Goal: Task Accomplishment & Management: Complete application form

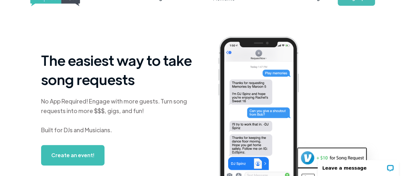
scroll to position [11, 0]
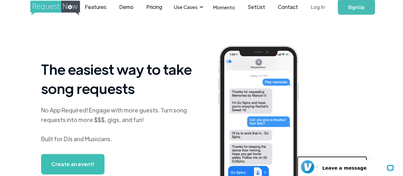
click at [307, 8] on link "Log In" at bounding box center [318, 7] width 27 height 22
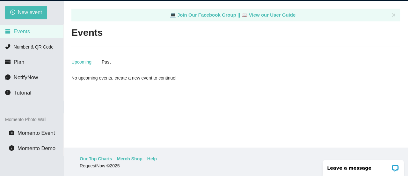
scroll to position [20, 0]
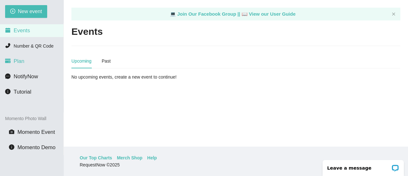
click at [19, 62] on span "Plan" at bounding box center [19, 61] width 11 height 6
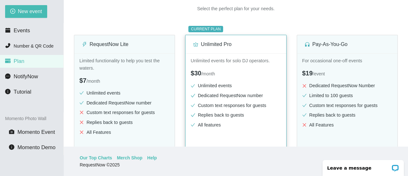
scroll to position [64, 0]
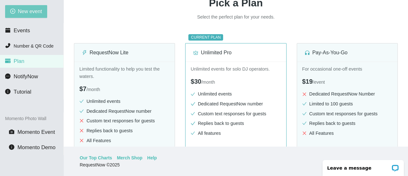
click at [24, 13] on span "New event" at bounding box center [30, 11] width 24 height 8
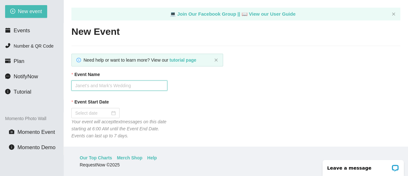
click at [140, 87] on input "Event Name" at bounding box center [119, 85] width 96 height 10
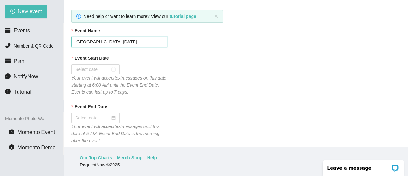
scroll to position [42, 0]
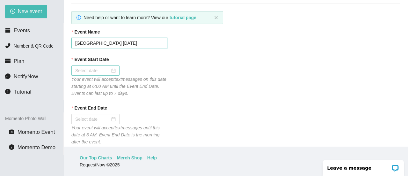
type input "Windsor Inn Old School Thursday"
click at [107, 70] on input "Event Start Date" at bounding box center [92, 70] width 35 height 7
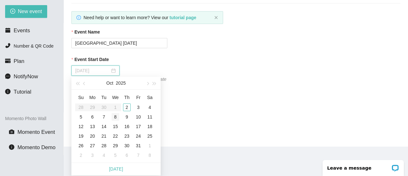
type input "10/08/2025"
type input "10/02/2025"
click at [127, 107] on div "2" at bounding box center [127, 107] width 8 height 8
type input "10/03/2025"
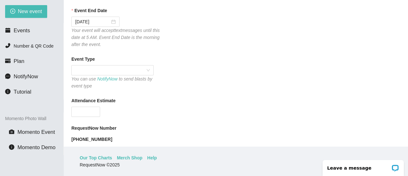
scroll to position [149, 0]
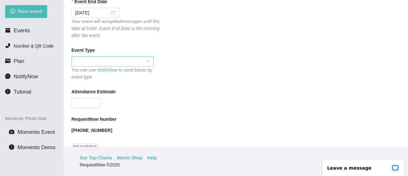
click at [149, 64] on span at bounding box center [112, 61] width 75 height 10
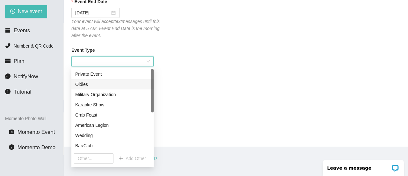
click at [80, 85] on div "Oldies" at bounding box center [112, 84] width 75 height 7
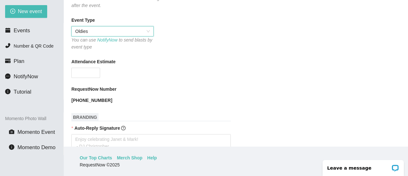
scroll to position [181, 0]
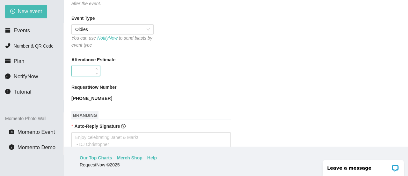
click at [90, 72] on input "Attendance Estimate" at bounding box center [86, 71] width 28 height 10
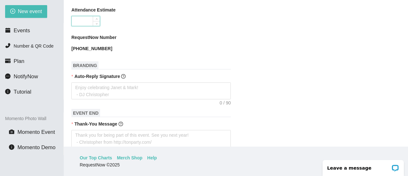
scroll to position [230, 0]
type input "30"
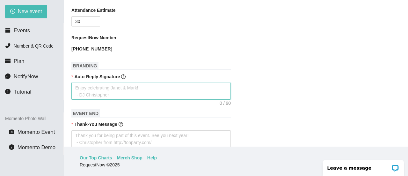
click at [96, 94] on textarea "Auto-Reply Signature" at bounding box center [150, 91] width 159 height 17
type textarea "t"
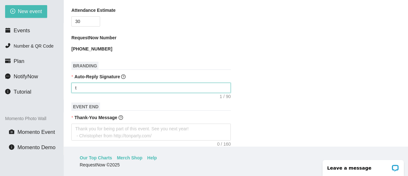
type textarea "tH"
type textarea "t"
type textarea "Enjoy celebrating Janet & Mark! - DJ Christopher"
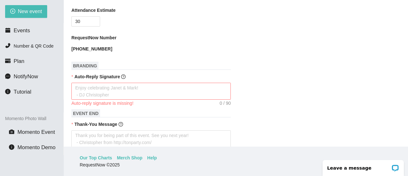
click at [158, 61] on form "Event Name Windsor Inn Old School Thursday Event Start Date 10/02/2025 Your eve…" at bounding box center [235, 123] width 329 height 564
click at [85, 88] on textarea "Auto-Reply Signature" at bounding box center [150, 91] width 159 height 17
type textarea "T"
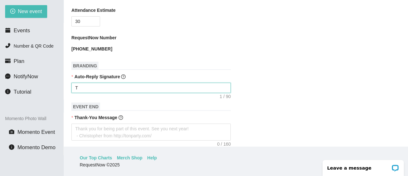
type textarea "Tn"
type textarea "Tna"
type textarea "Tn"
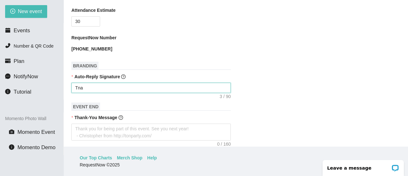
type textarea "Tn"
type textarea "T"
type textarea "Th"
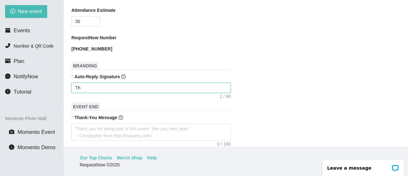
type textarea "Tha"
type textarea "Than"
type textarea "Thank"
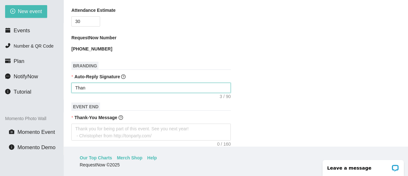
type textarea "Thank"
type textarea "Thank y"
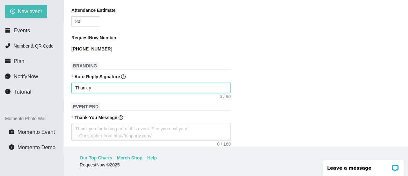
type textarea "Thank yo"
type textarea "Thank you"
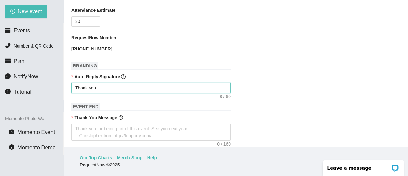
type textarea "Thank you"
type textarea "Thank you f"
type textarea "Thank you fo"
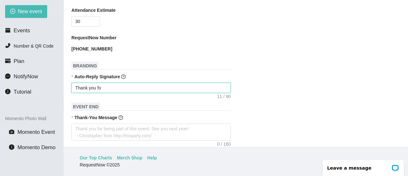
type textarea "Thank you for"
type textarea "Thank you for c"
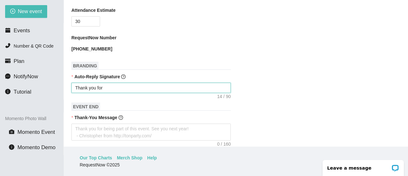
type textarea "Thank you for c"
type textarea "Thank you for co"
type textarea "Thank you for com"
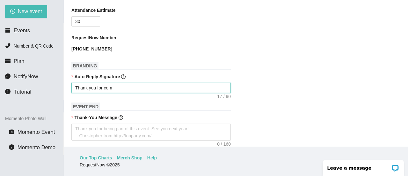
type textarea "Thank you for comi"
type textarea "Thank you for comin"
type textarea "Thank you for coming"
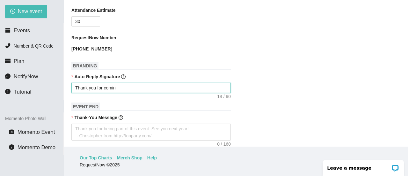
type textarea "Thank you for coming"
type textarea "Thank you for coming."
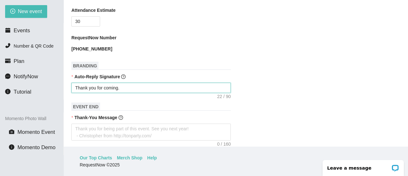
type textarea "Thank you for coming."
type textarea "Thank you for coming. Y"
type textarea "Thank you for coming. Yo"
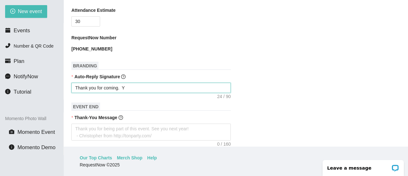
type textarea "Thank you for coming. Yo"
type textarea "Thank you for coming. You"
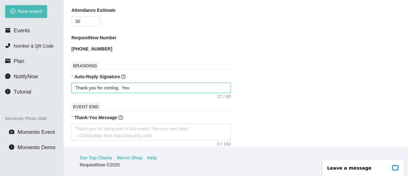
type textarea "Thank you for coming. You s"
type textarea "Thank you for coming. You so"
type textarea "Thank you for coming. You son"
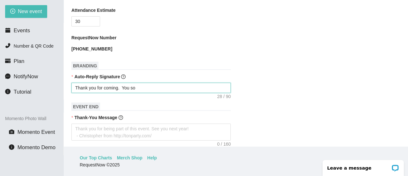
type textarea "Thank you for coming. You son"
type textarea "Thank you for coming. You song"
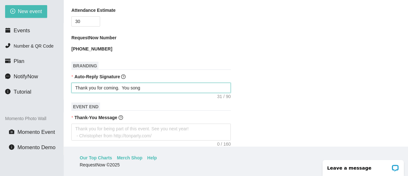
type textarea "Thank you for coming. You song w"
type textarea "Thank you for coming. You song wi"
type textarea "Thank you for coming. You song wil"
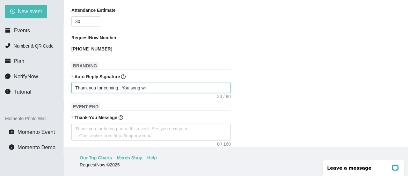
type textarea "Thank you for coming. You song wil"
type textarea "Thank you for coming. You song will"
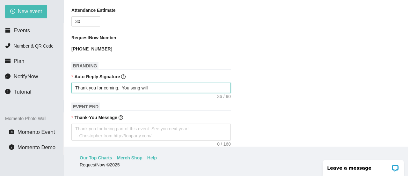
type textarea "Thank you for coming. You song will b"
type textarea "Thank you for coming. You song will be"
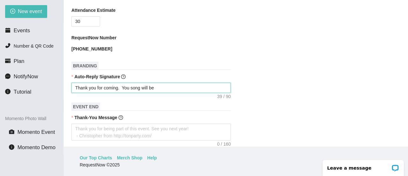
type textarea "Thank you for coming. You song will be"
type textarea "Thank you for coming. You song will be p"
type textarea "Thank you for coming. You song will be pl"
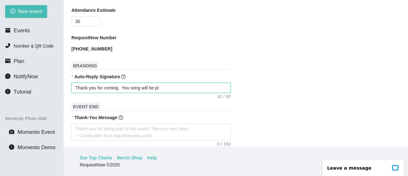
type textarea "Thank you for coming. You song will be pla"
type textarea "Thank you for coming. You song will be play"
type textarea "Thank you for coming. You song will be playe"
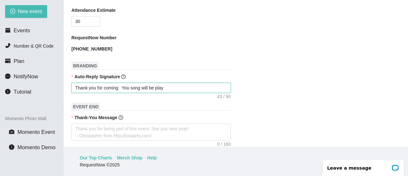
type textarea "Thank you for coming. You song will be playe"
type textarea "Thank you for coming. You song will be played"
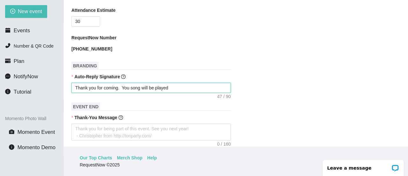
type textarea "Thank you for coming. You song will be played v"
type textarea "Thank you for coming. You song will be played ve"
type textarea "Thank you for coming. You song will be played ver"
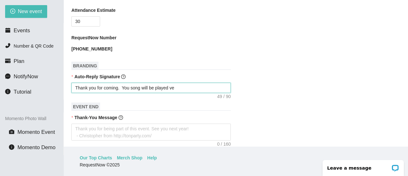
type textarea "Thank you for coming. You song will be played ver"
type textarea "Thank you for coming. You song will be played very"
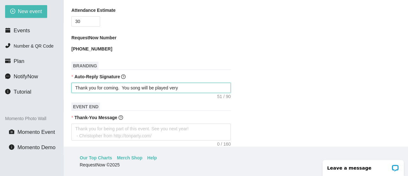
type textarea "Thank you for coming. You song will be played very s"
type textarea "Thank you for coming. You song will be played very sh"
type textarea "Thank you for coming. You song will be played very sho"
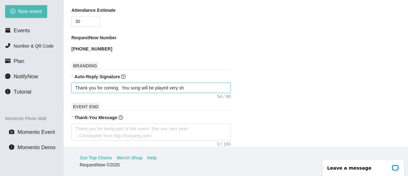
type textarea "Thank you for coming. You song will be played very sho"
type textarea "Thank you for coming. You song will be played very shor"
type textarea "Thank you for coming. You song will be played very short"
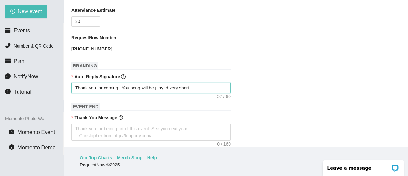
type textarea "Thank you for coming. You song will be played very shortl"
type textarea "Thank you for coming. You song will be played very shortly"
type textarea "Thank you for coming. You song will be played very shortly!"
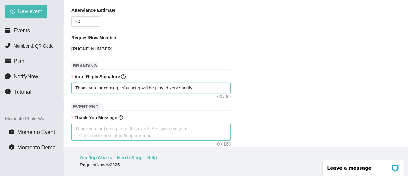
type textarea "Thank you for coming. You song will be played very shortly!"
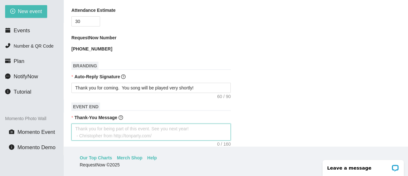
click at [79, 129] on textarea "Thank-You Message" at bounding box center [150, 131] width 159 height 17
type textarea "T"
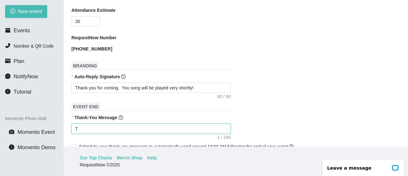
type textarea "Th"
type textarea "Tha"
type textarea "Than"
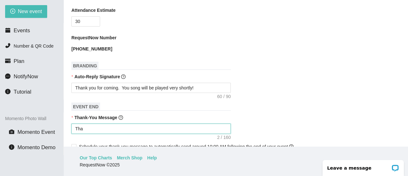
type textarea "Than"
type textarea "Thank"
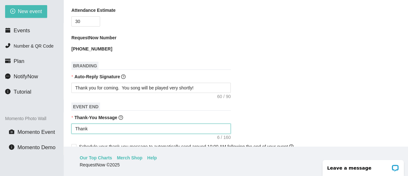
type textarea "Thank y"
type textarea "Thank yo"
type textarea "Thank you"
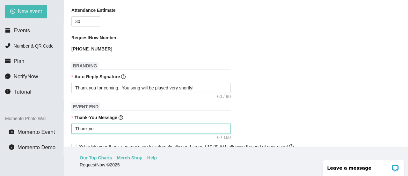
type textarea "Thank you"
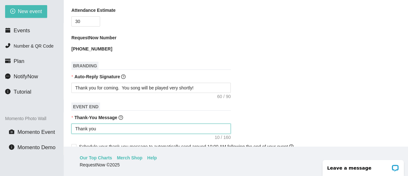
type textarea "Thank yo"
type textarea "Thank y"
type textarea "Thank"
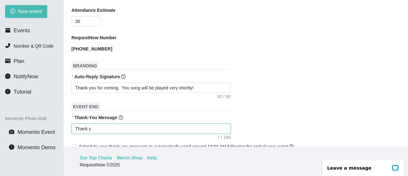
type textarea "Thank"
type textarea "Than"
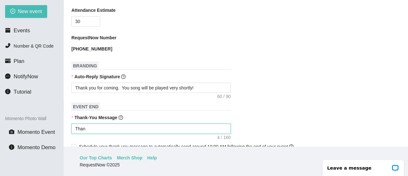
type textarea "Tha"
type textarea "Th"
type textarea "T"
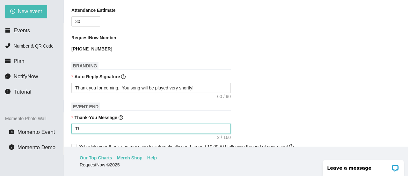
type textarea "T"
type textarea "Thank you for being part of this event. See you next year! - Christopher from h…"
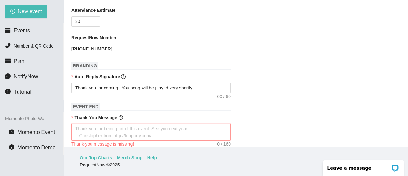
type textarea "H"
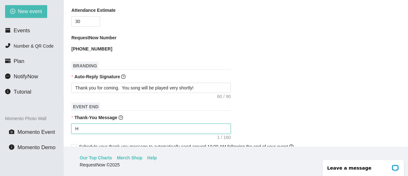
type textarea "Ho"
type textarea "Hop"
type textarea "Hope"
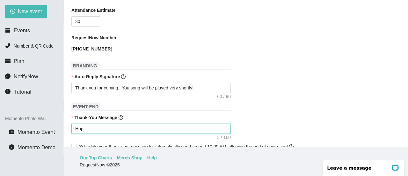
type textarea "Hope"
type textarea "Hope y"
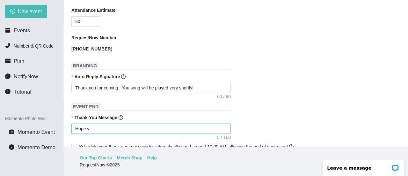
type textarea "Hope yo"
type textarea "Hope you"
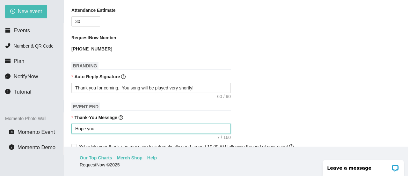
type textarea "Hope you"
type textarea "Hope you e"
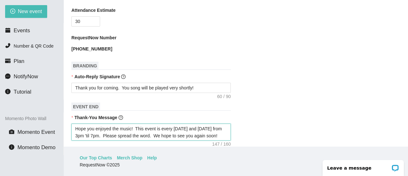
click at [195, 130] on textarea "Hope you enjoyed the music! This event is every Wednesday and Thursday from 3pm…" at bounding box center [150, 131] width 159 height 17
click at [226, 129] on textarea "Hope you enjoyed the music! This event is every WEDNESDAY and Thursday from 3pm…" at bounding box center [150, 131] width 159 height 17
click at [128, 137] on textarea "Hope you enjoyed the music! This event is every WEDNESDAY and THURSDAY from 3pm…" at bounding box center [150, 135] width 159 height 24
click at [227, 137] on textarea "Hope you enjoyed the music! This event is every WEDNESDAY and THURSDAY from 3pm…" at bounding box center [150, 135] width 159 height 24
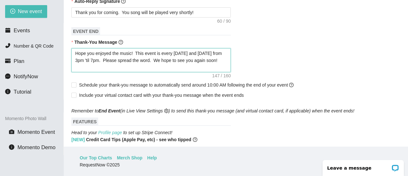
scroll to position [315, 0]
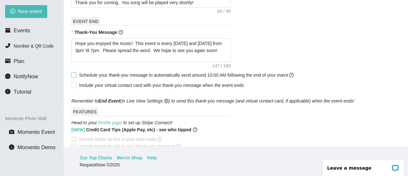
click at [75, 76] on input "Schedule your thank-you message to automatically send around 10:00 AM following…" at bounding box center [73, 74] width 4 height 4
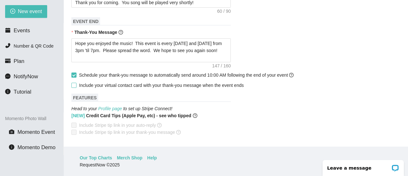
click at [75, 85] on input "Include your virtual contact card with your thank-you message when the event en…" at bounding box center [73, 85] width 4 height 4
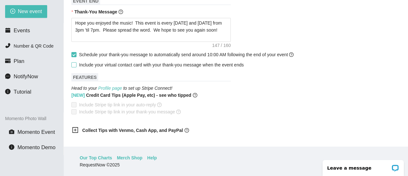
scroll to position [347, 0]
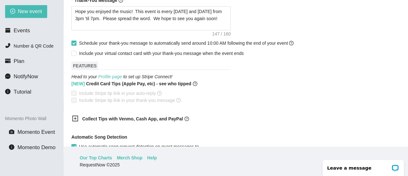
click at [76, 118] on icon "plus-square" at bounding box center [75, 118] width 6 height 6
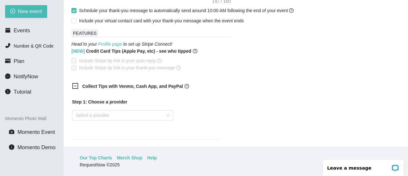
scroll to position [389, 0]
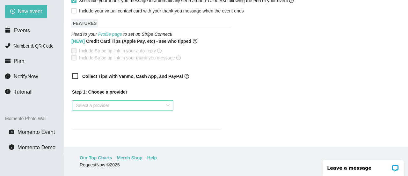
click at [167, 106] on div "Select a provider" at bounding box center [122, 105] width 101 height 10
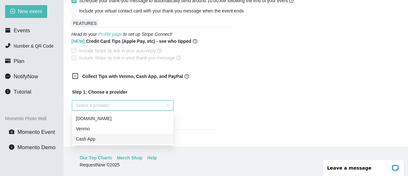
click at [107, 140] on div "Cash App" at bounding box center [123, 138] width 94 height 7
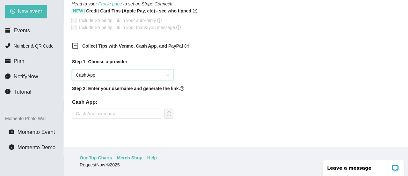
scroll to position [432, 0]
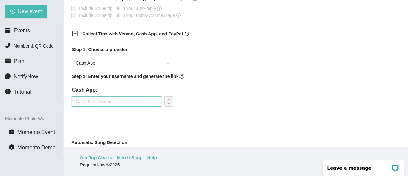
click at [98, 103] on input "text" at bounding box center [116, 101] width 89 height 10
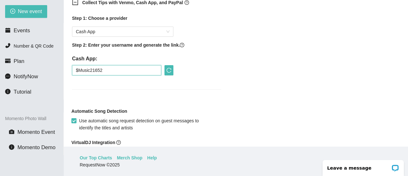
scroll to position [485, 0]
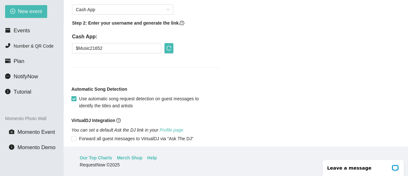
click at [74, 100] on input "Use automatic song request detection on guest messages to identify the titles a…" at bounding box center [73, 98] width 4 height 4
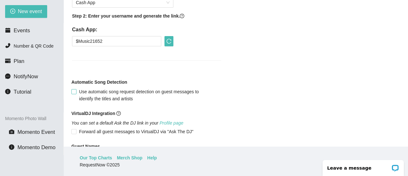
scroll to position [517, 0]
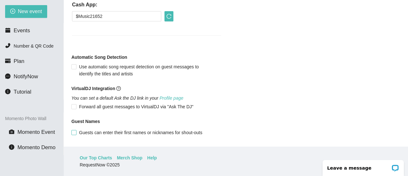
click at [74, 133] on input "Guests can enter their first names or nicknames for shout-outs" at bounding box center [73, 132] width 4 height 4
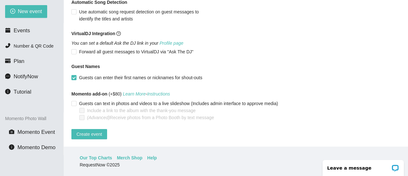
scroll to position [577, 0]
click at [88, 130] on span "Create event" at bounding box center [90, 133] width 26 height 7
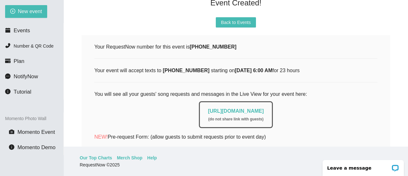
scroll to position [75, 0]
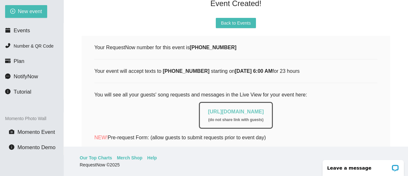
click at [233, 111] on link "https://app.requestnow.io/live/rvyvope" at bounding box center [236, 111] width 56 height 5
